Goal: Task Accomplishment & Management: Manage account settings

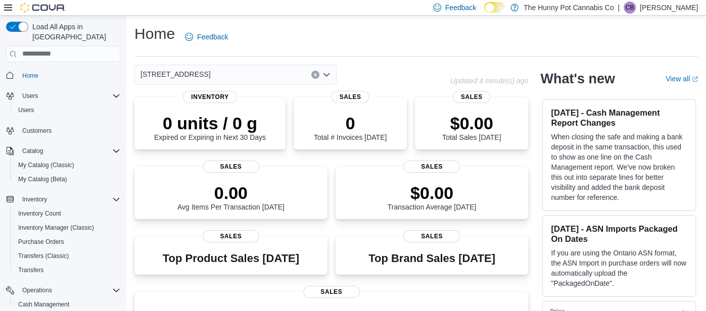
click at [647, 7] on p "[PERSON_NAME]" at bounding box center [669, 8] width 58 height 12
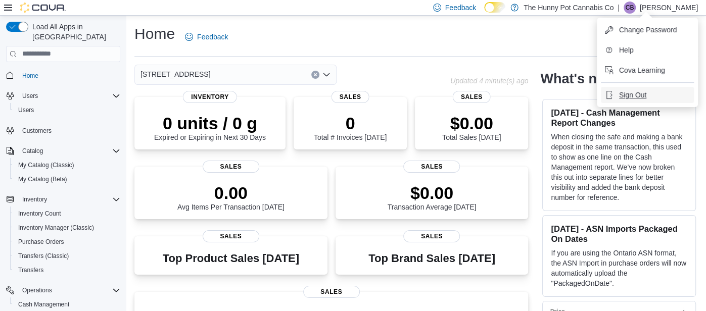
click at [629, 96] on span "Sign Out" at bounding box center [632, 95] width 27 height 10
